Goal: Obtain resource: Obtain resource

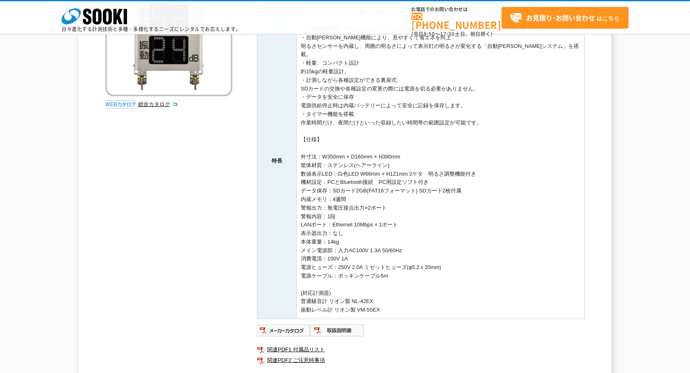
scroll to position [246, 0]
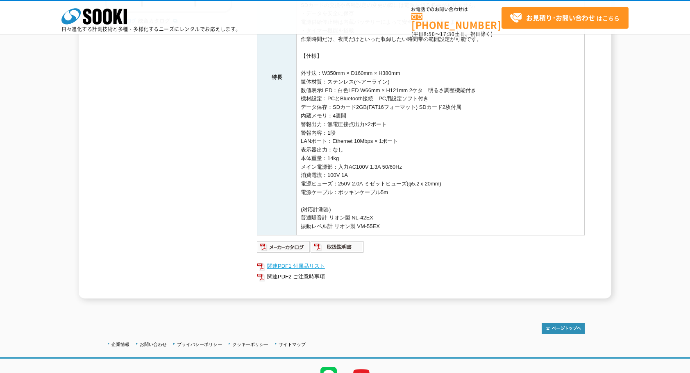
click at [301, 261] on link "関連PDF1 付属品リスト" at bounding box center [421, 266] width 328 height 11
click at [298, 271] on link "関連PDF2 ご注意時事項" at bounding box center [421, 276] width 328 height 11
click at [332, 242] on img at bounding box center [337, 246] width 54 height 13
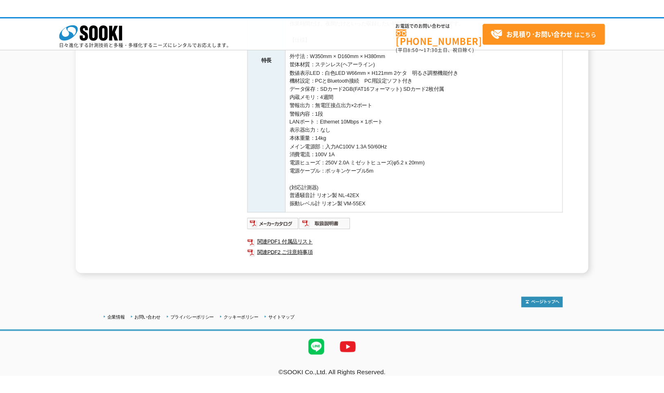
scroll to position [258, 0]
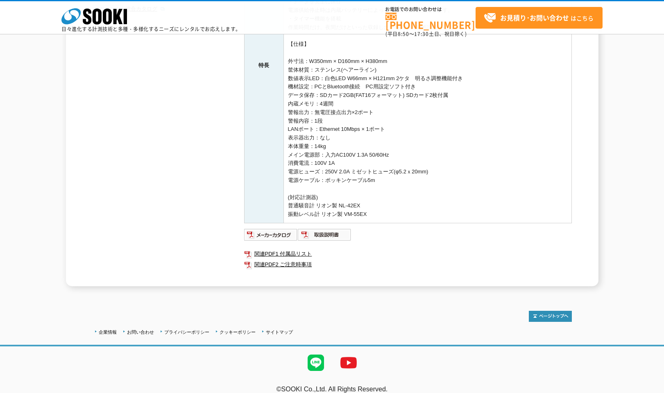
click at [8, 89] on div "騒音振動表示装置 騒音振動表示一体型計測器 EBH3-SS 自動[PERSON_NAME]システムを搭載した、省エネ、軽量設計、簡単設置の騒音振動計です。 建…" at bounding box center [332, 49] width 664 height 473
click at [282, 228] on img at bounding box center [271, 234] width 54 height 13
click at [274, 228] on img at bounding box center [271, 234] width 54 height 13
click at [326, 228] on img at bounding box center [325, 234] width 54 height 13
